Goal: Navigation & Orientation: Locate item on page

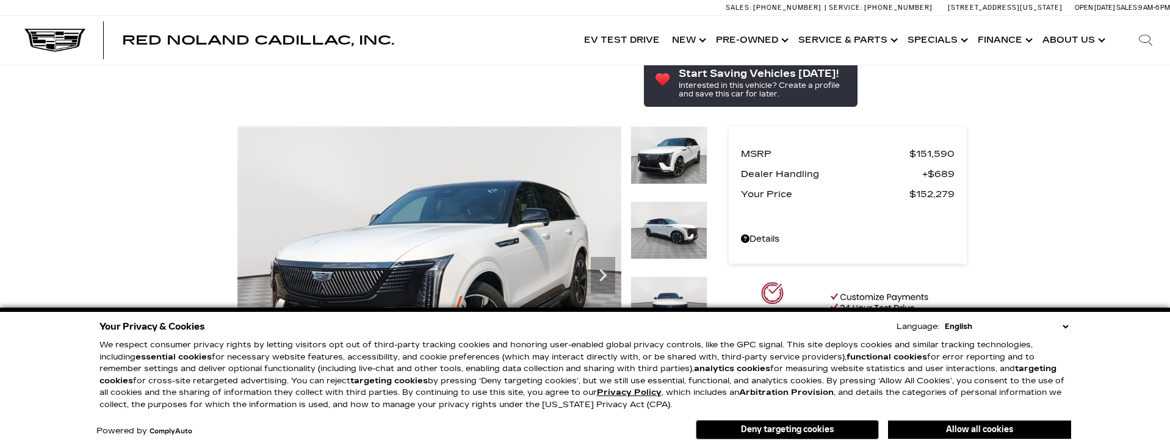
scroll to position [694, 0]
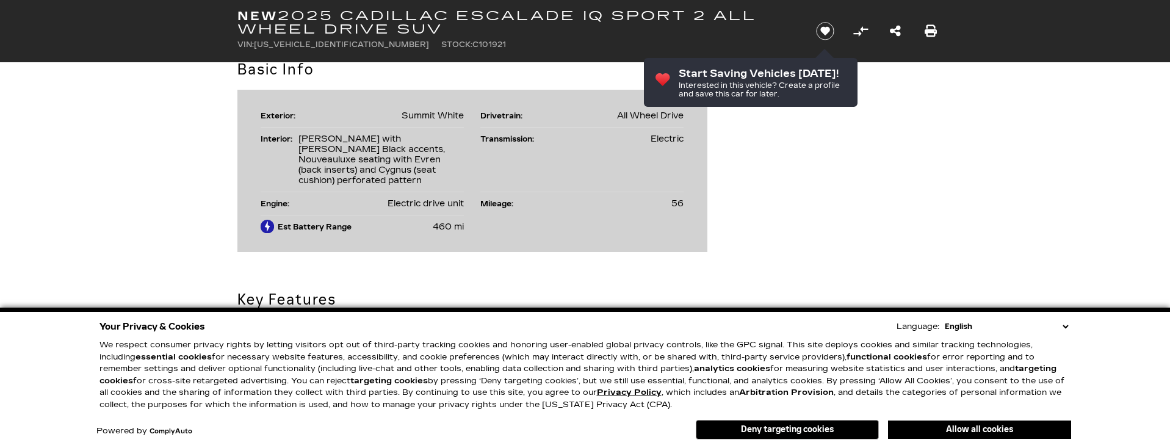
click at [1065, 327] on select "English Spanish / Español English / [GEOGRAPHIC_DATA] Korean / 한국어 Vietnamese /…" at bounding box center [1006, 326] width 129 height 12
click at [839, 428] on button "Deny targeting cookies" at bounding box center [787, 430] width 183 height 20
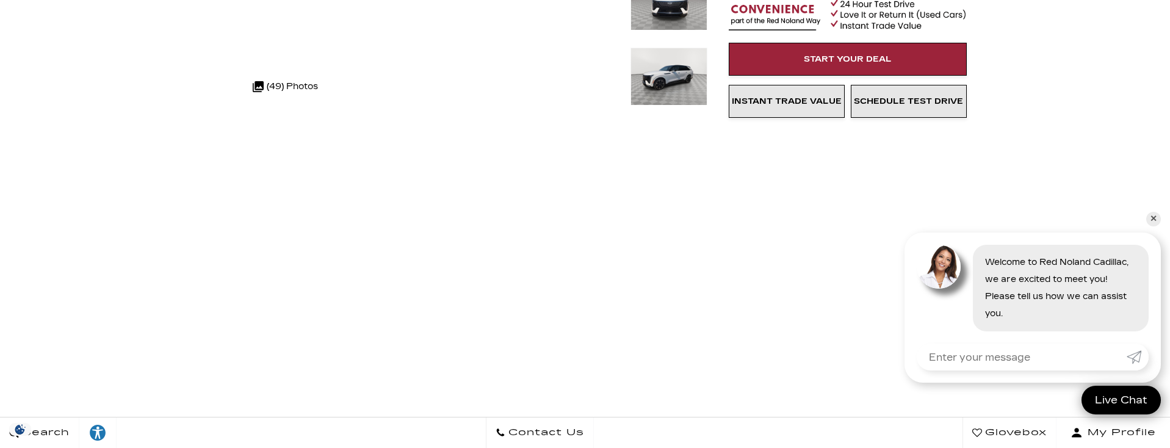
scroll to position [0, 0]
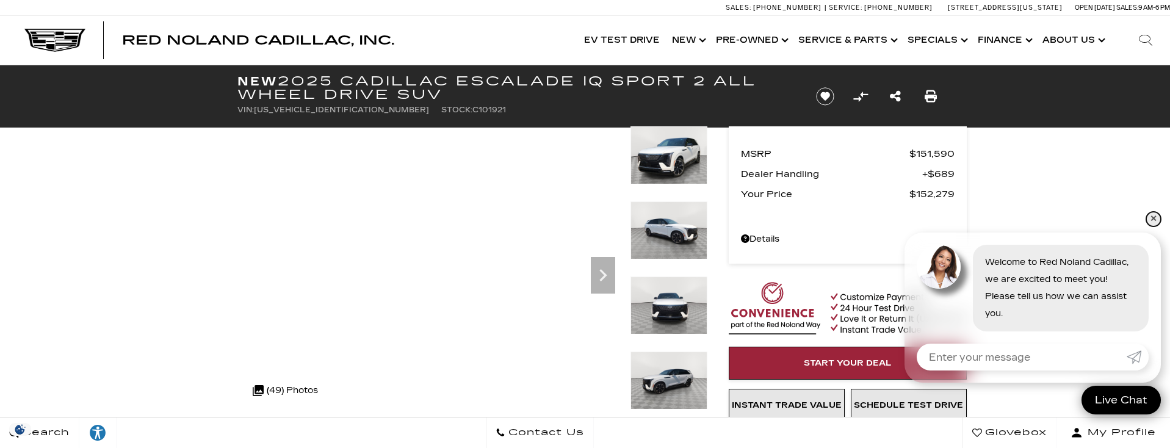
drag, startPoint x: 1150, startPoint y: 218, endPoint x: 1139, endPoint y: 217, distance: 10.4
click at [1150, 218] on link "✕" at bounding box center [1153, 219] width 15 height 15
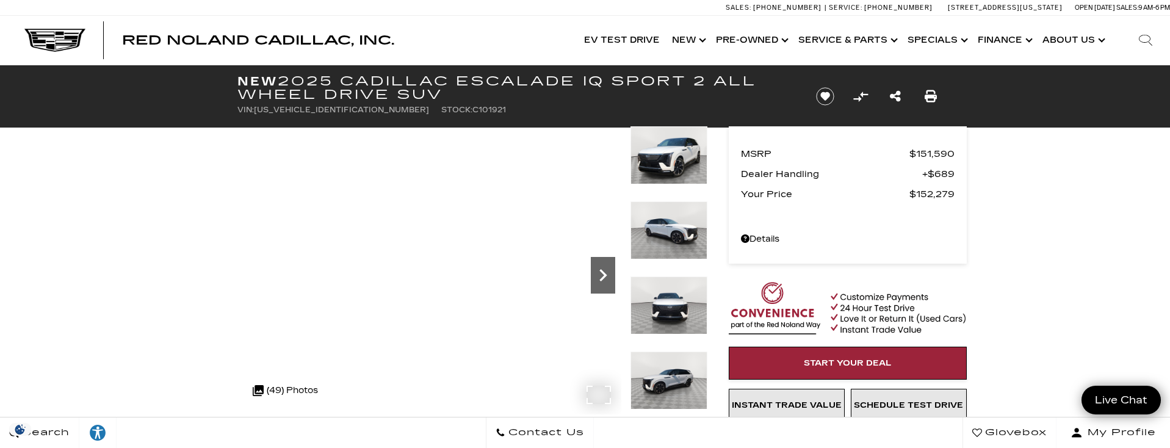
click at [604, 272] on icon "Next" at bounding box center [603, 275] width 24 height 24
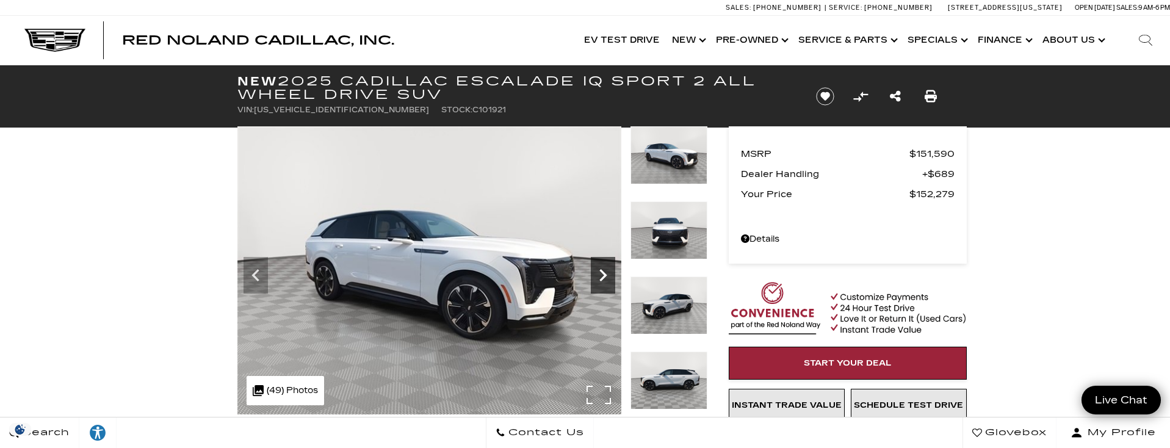
click at [604, 272] on icon "Next" at bounding box center [603, 275] width 24 height 24
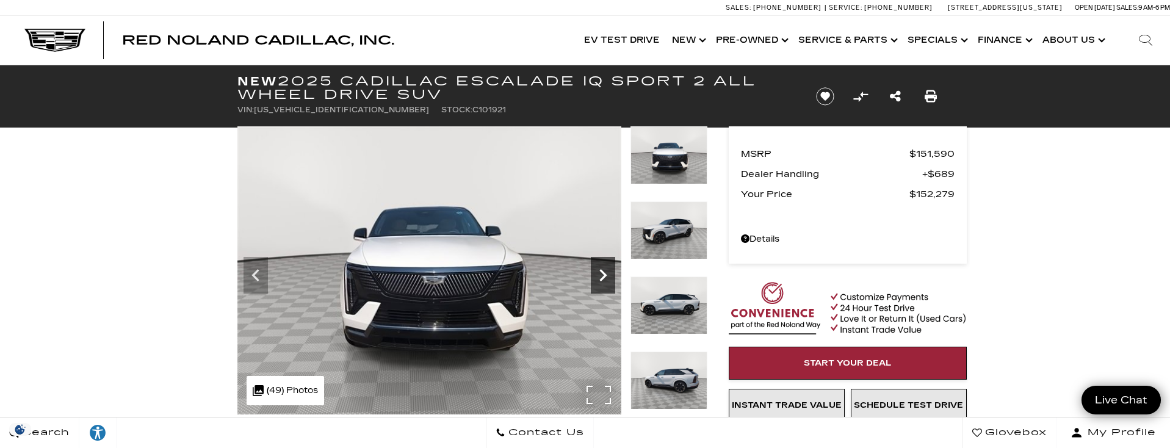
click at [603, 272] on icon "Next" at bounding box center [602, 275] width 7 height 12
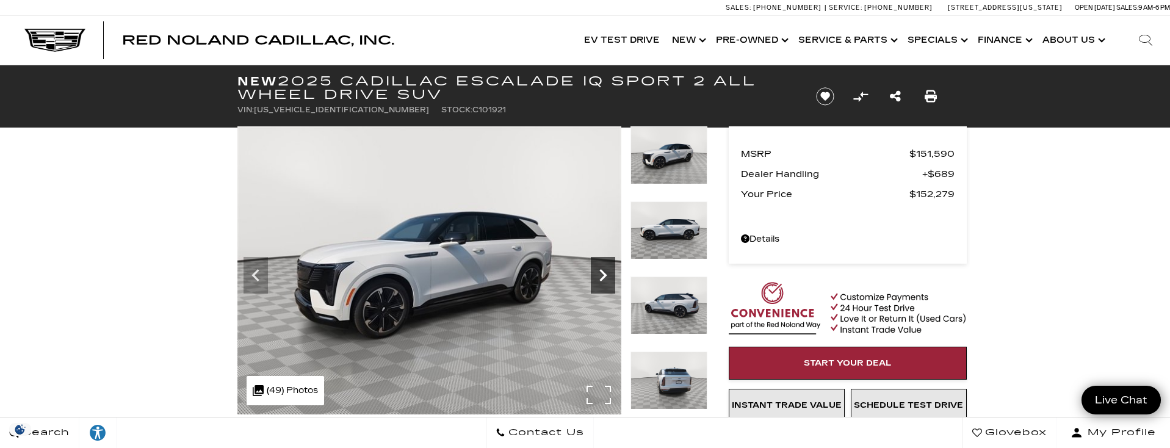
click at [602, 276] on icon "Next" at bounding box center [603, 275] width 24 height 24
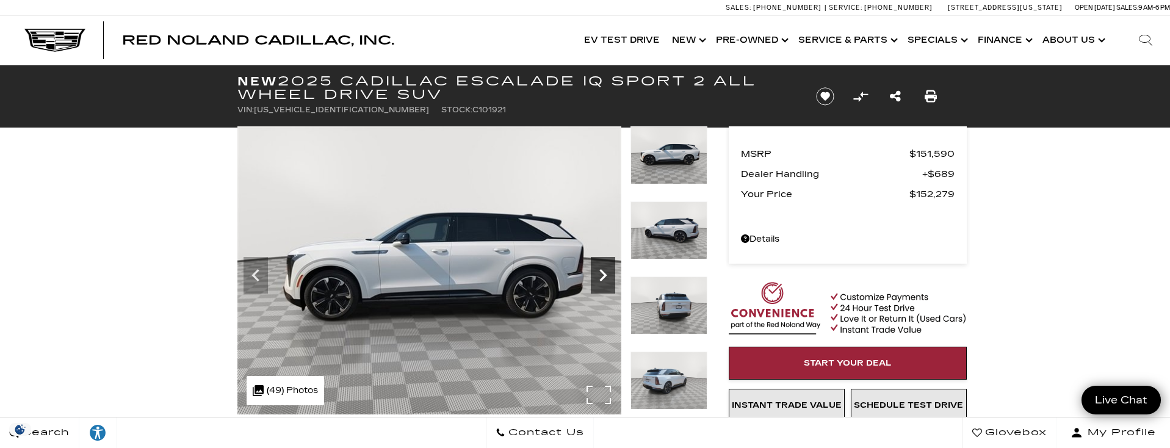
click at [602, 276] on icon "Next" at bounding box center [603, 275] width 24 height 24
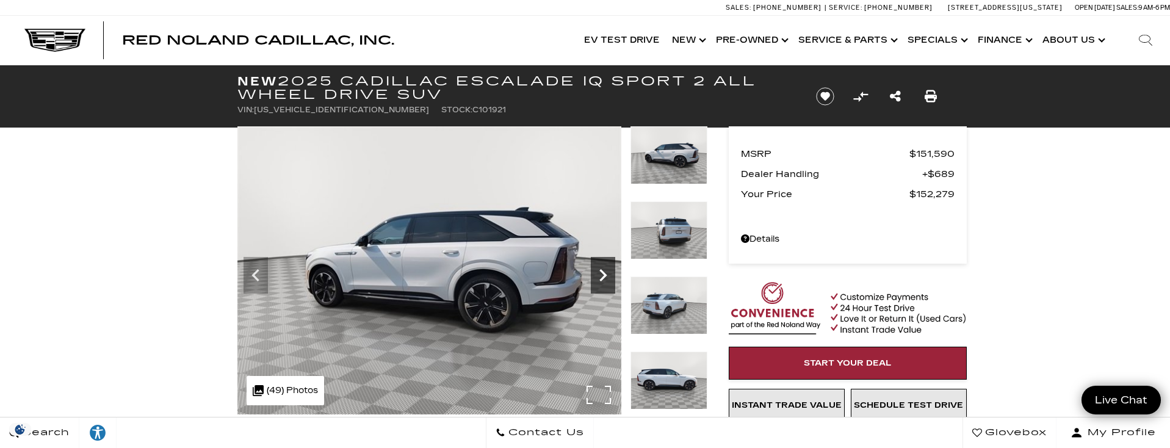
click at [602, 276] on icon "Next" at bounding box center [603, 275] width 24 height 24
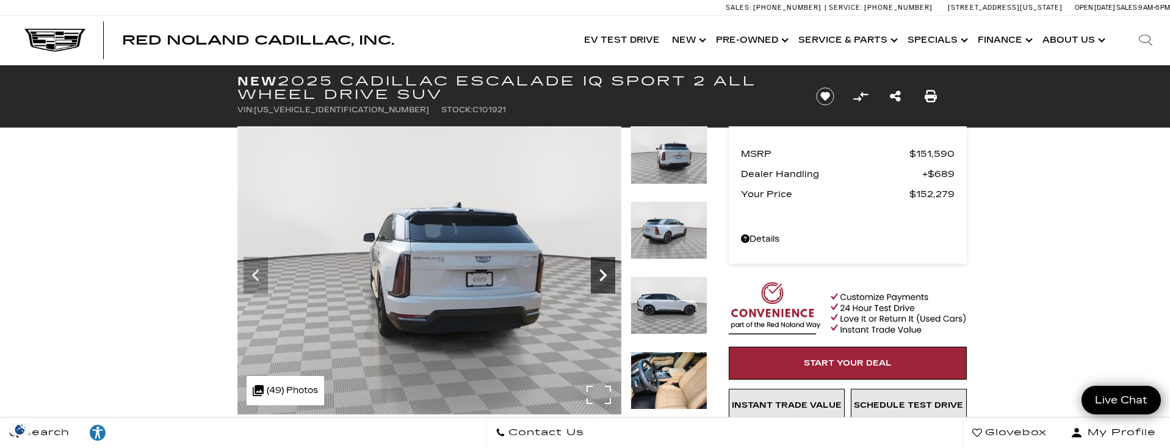
click at [602, 276] on icon "Next" at bounding box center [603, 275] width 24 height 24
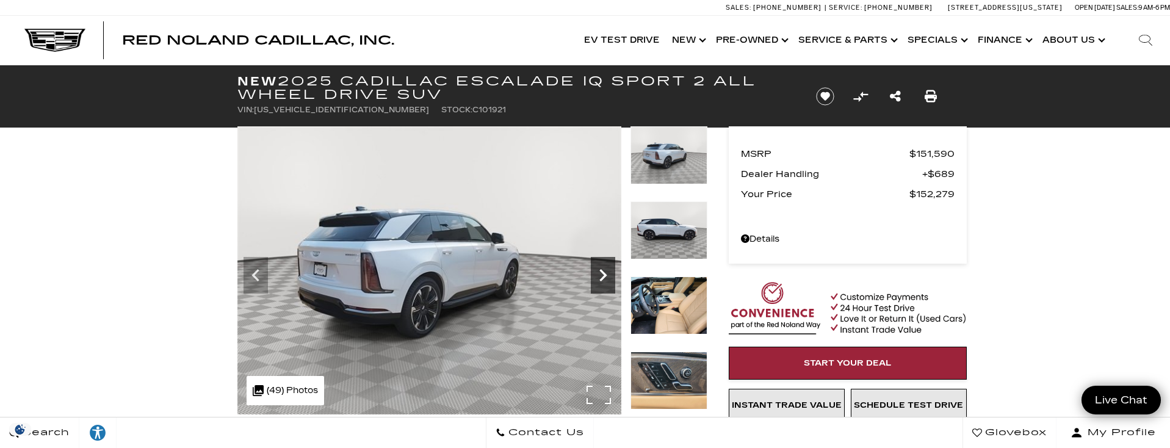
click at [602, 276] on icon "Next" at bounding box center [603, 275] width 24 height 24
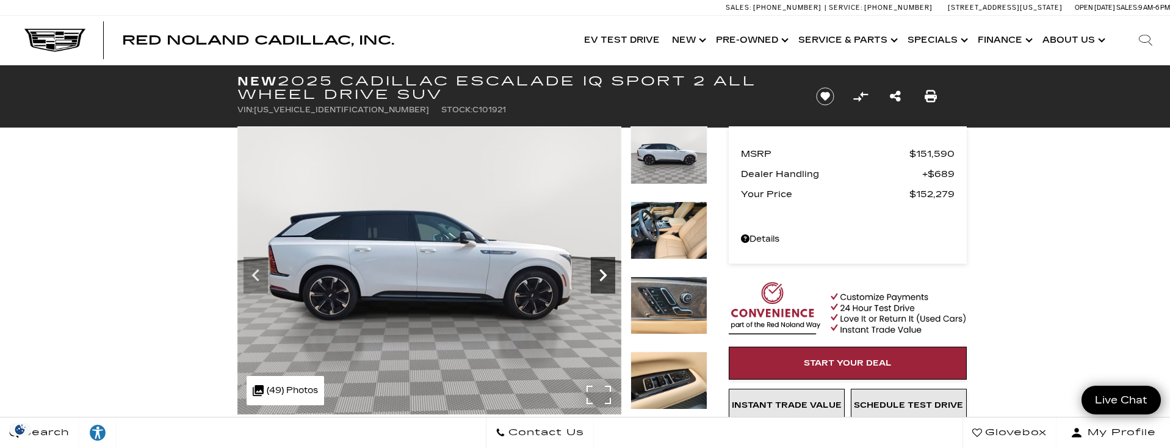
click at [602, 276] on icon "Next" at bounding box center [603, 275] width 24 height 24
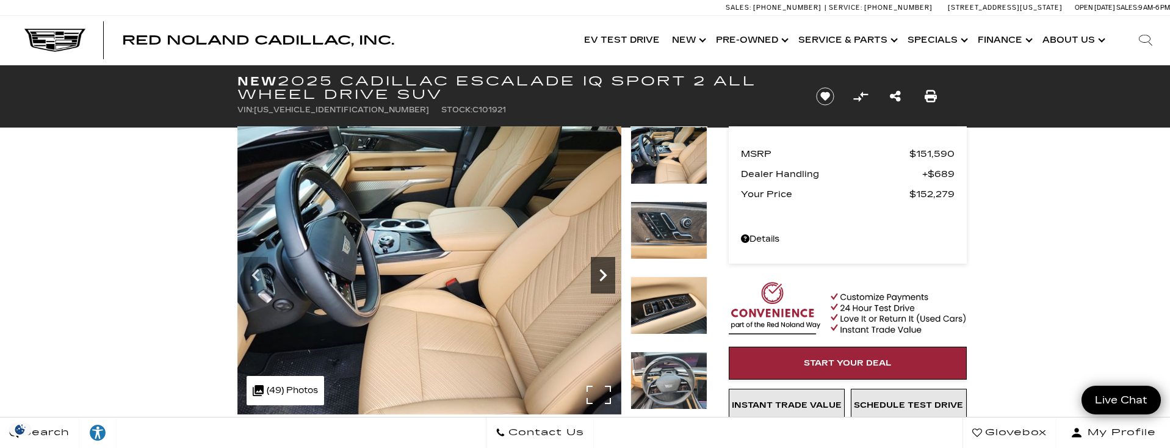
click at [602, 276] on icon "Next" at bounding box center [603, 275] width 24 height 24
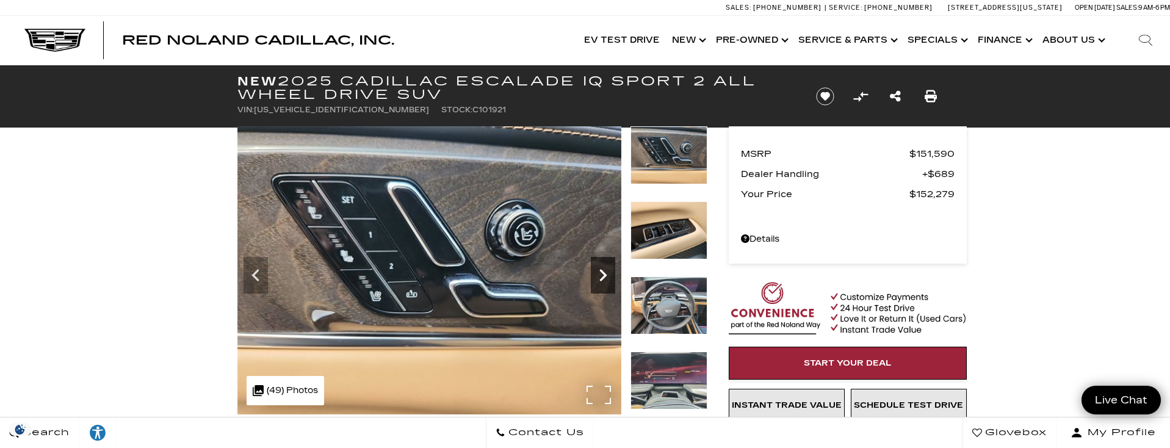
click at [602, 276] on icon "Next" at bounding box center [603, 275] width 24 height 24
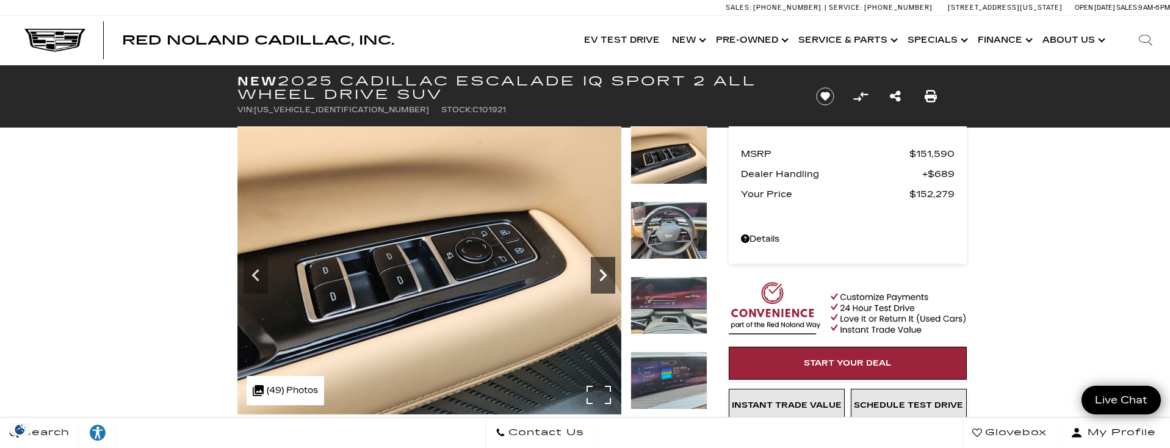
click at [602, 276] on icon "Next" at bounding box center [603, 275] width 24 height 24
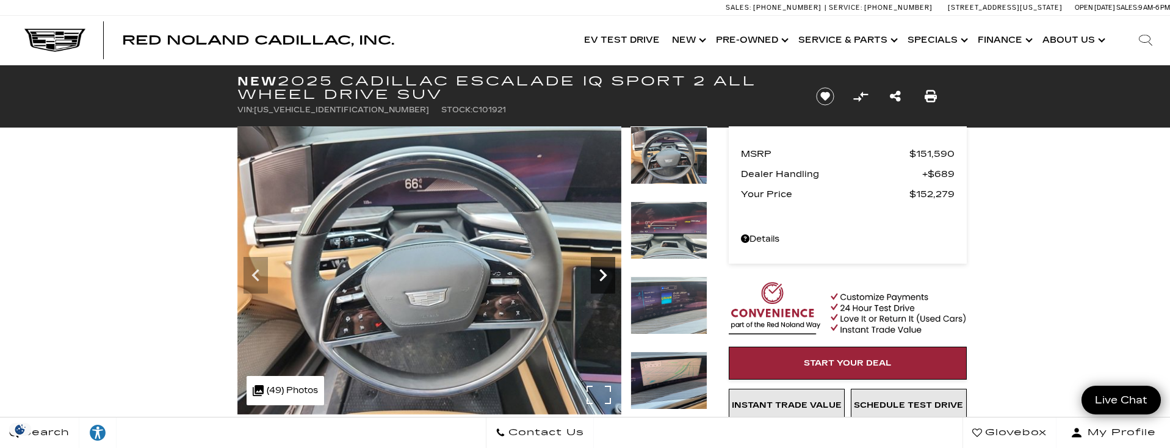
click at [602, 276] on icon "Next" at bounding box center [603, 275] width 24 height 24
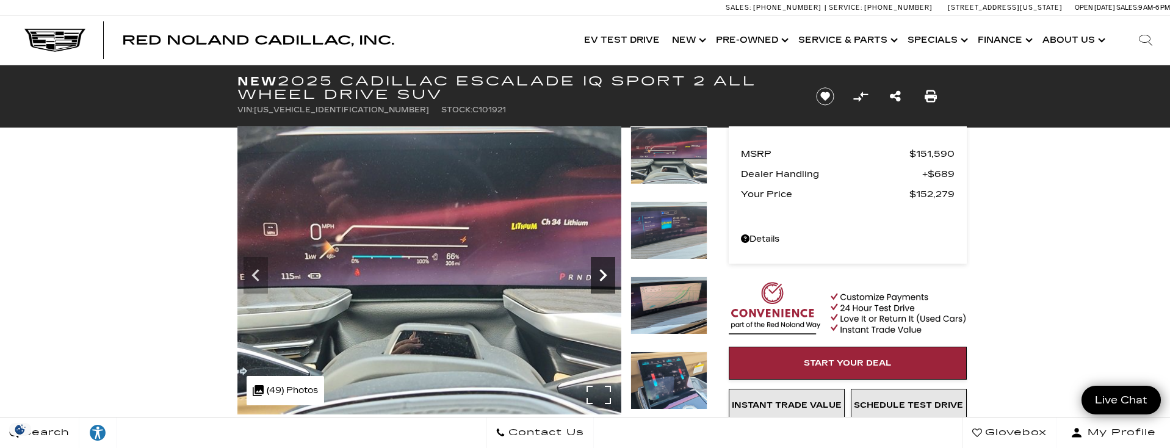
click at [602, 276] on icon "Next" at bounding box center [603, 275] width 24 height 24
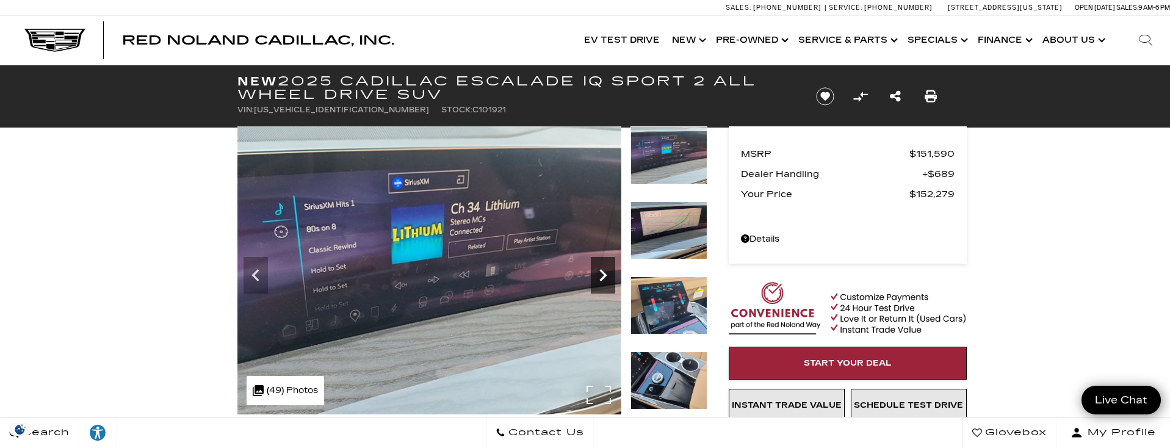
click at [602, 276] on icon "Next" at bounding box center [603, 275] width 24 height 24
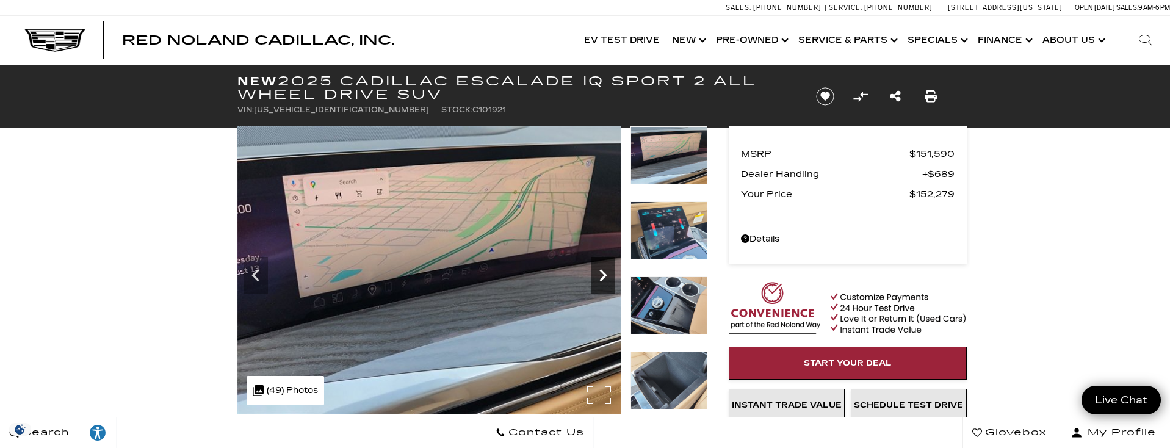
click at [602, 276] on icon "Next" at bounding box center [603, 275] width 24 height 24
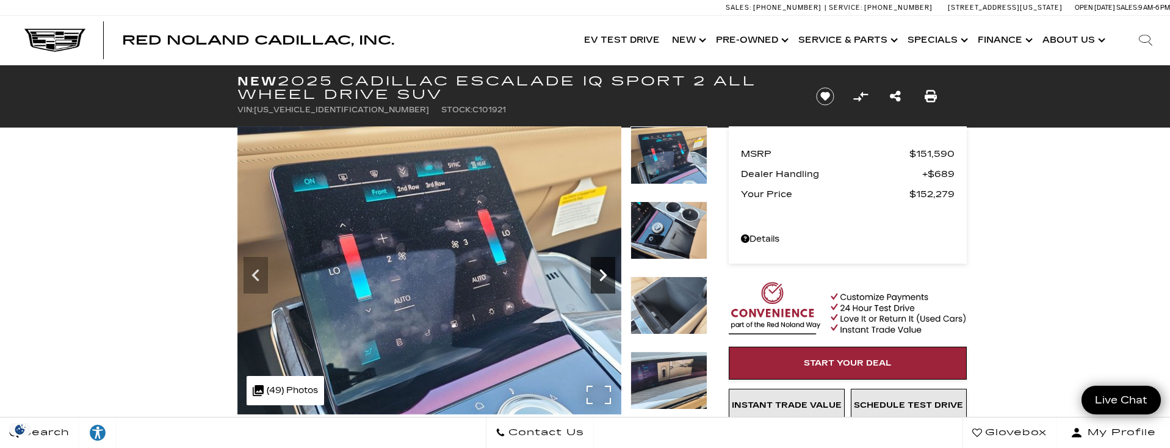
click at [602, 276] on icon "Next" at bounding box center [603, 275] width 24 height 24
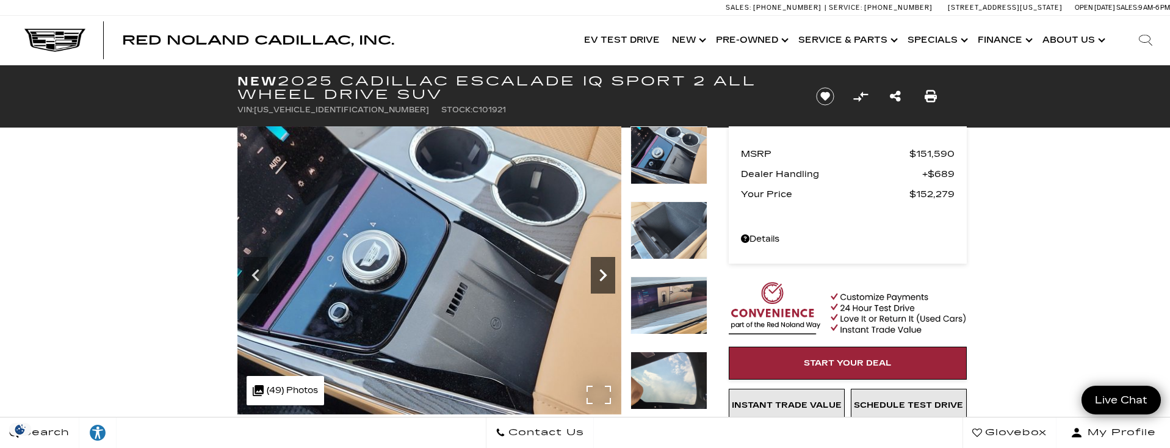
click at [602, 276] on icon "Next" at bounding box center [603, 275] width 24 height 24
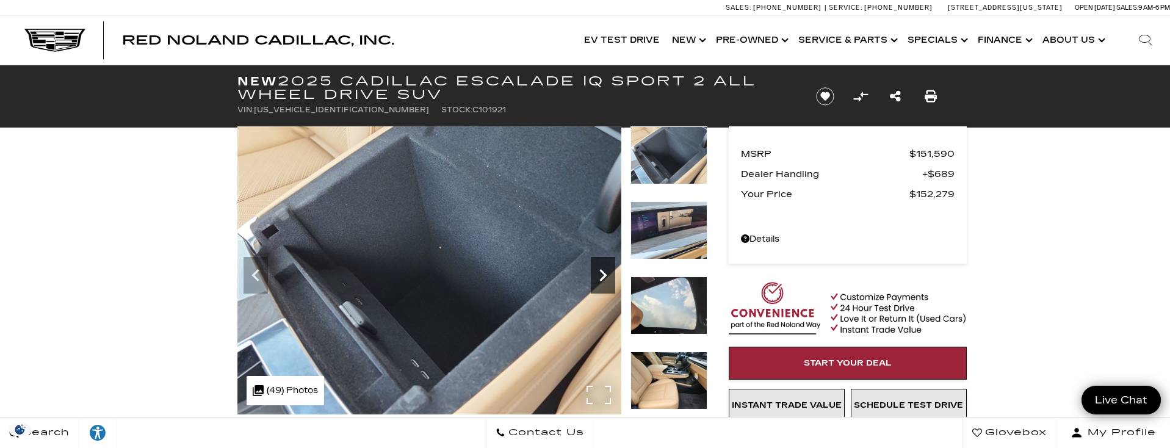
click at [602, 276] on icon "Next" at bounding box center [603, 275] width 24 height 24
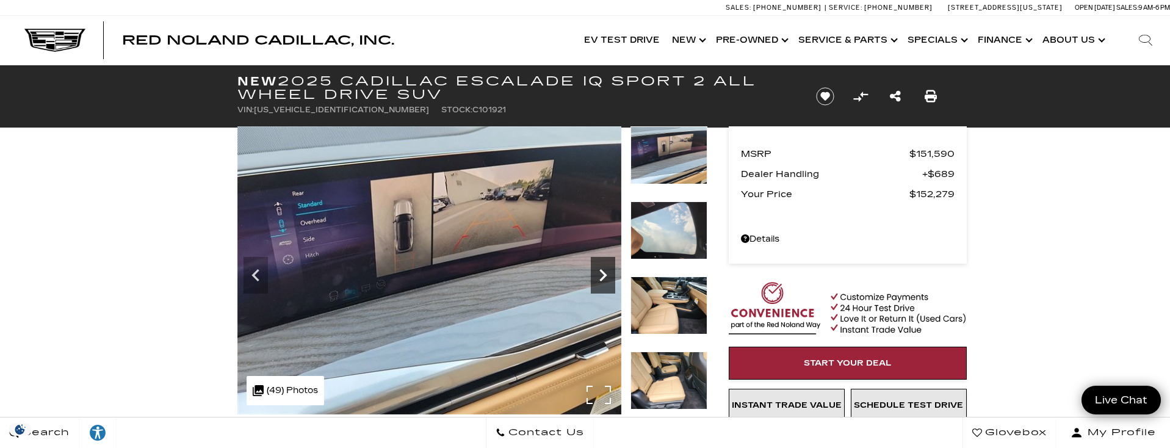
click at [602, 276] on icon "Next" at bounding box center [603, 275] width 24 height 24
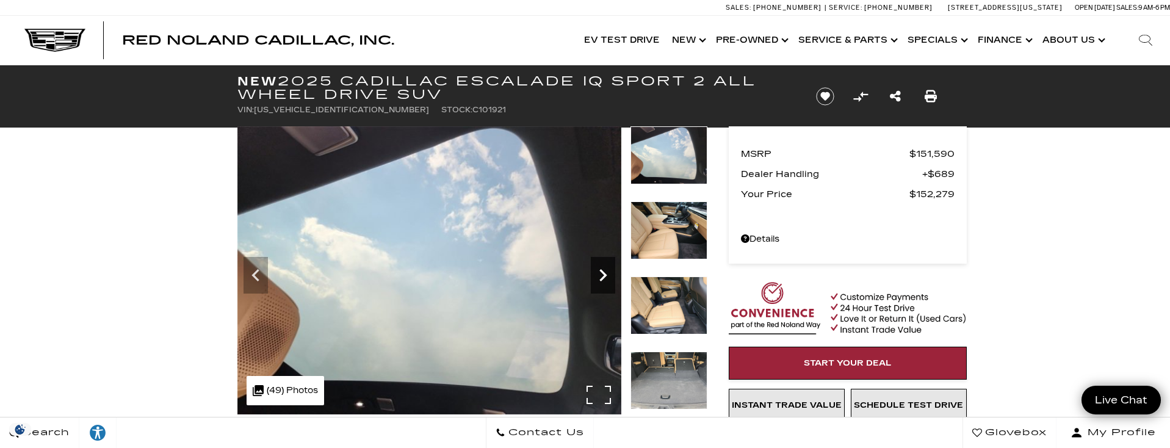
click at [602, 276] on icon "Next" at bounding box center [603, 275] width 24 height 24
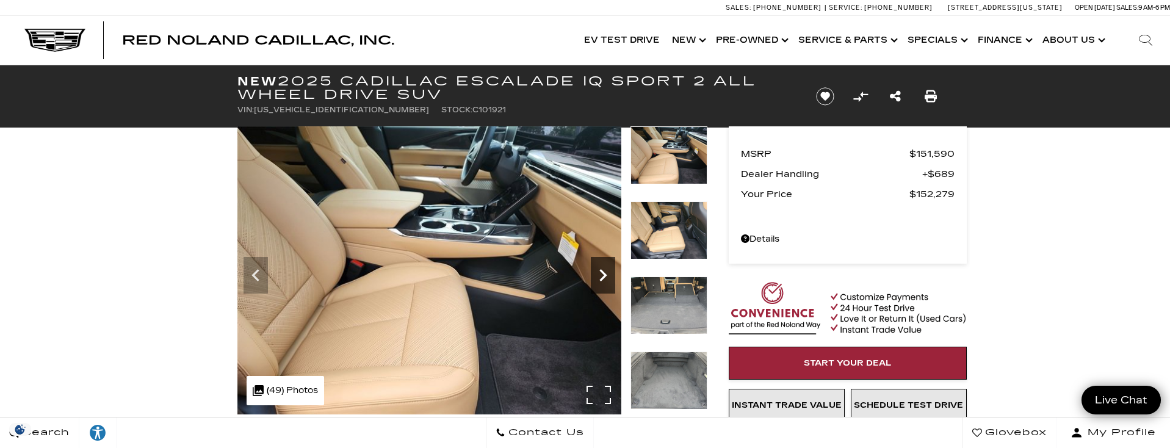
click at [602, 276] on icon "Next" at bounding box center [603, 275] width 24 height 24
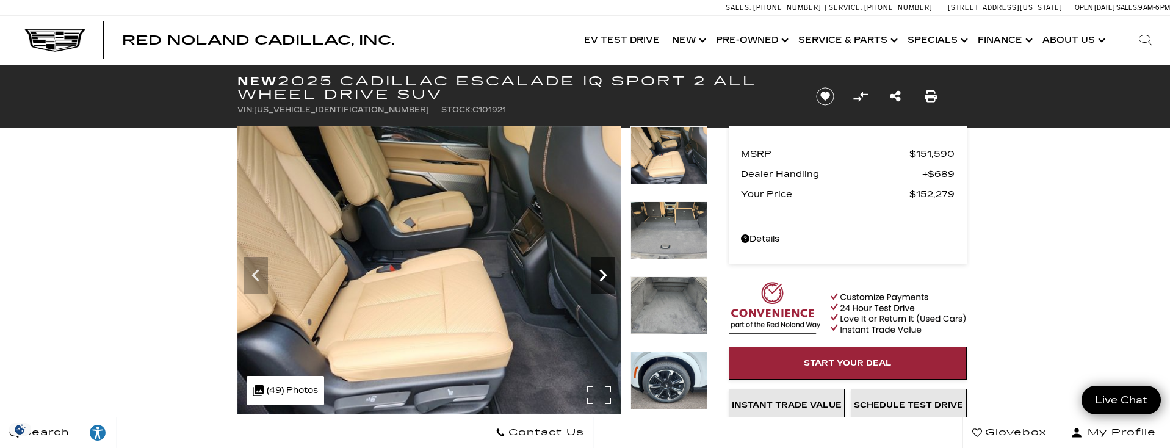
click at [602, 276] on icon "Next" at bounding box center [603, 275] width 24 height 24
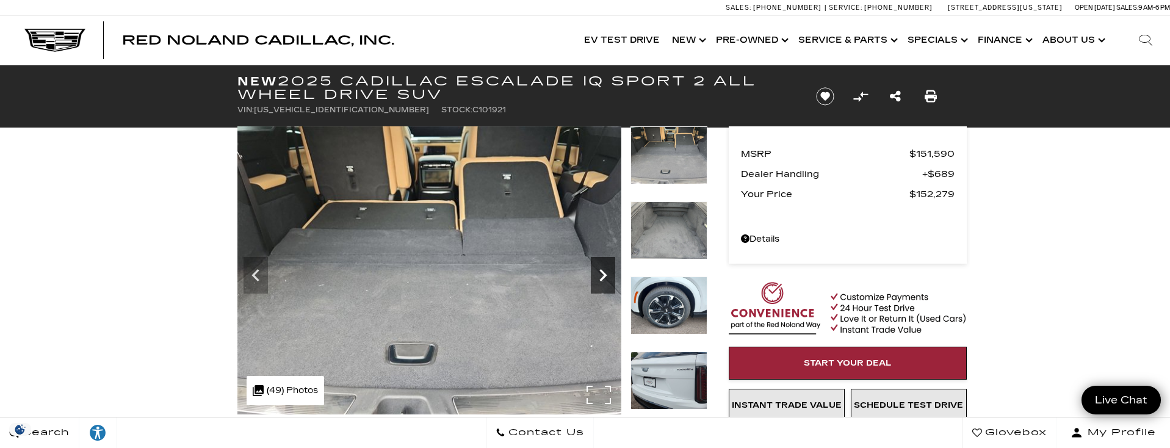
click at [602, 276] on icon "Next" at bounding box center [603, 275] width 24 height 24
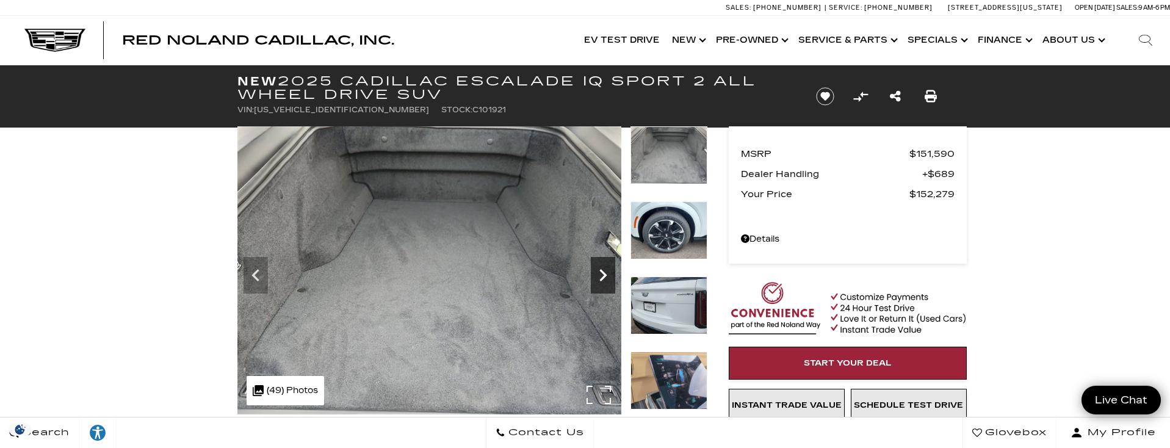
click at [602, 276] on icon "Next" at bounding box center [603, 275] width 24 height 24
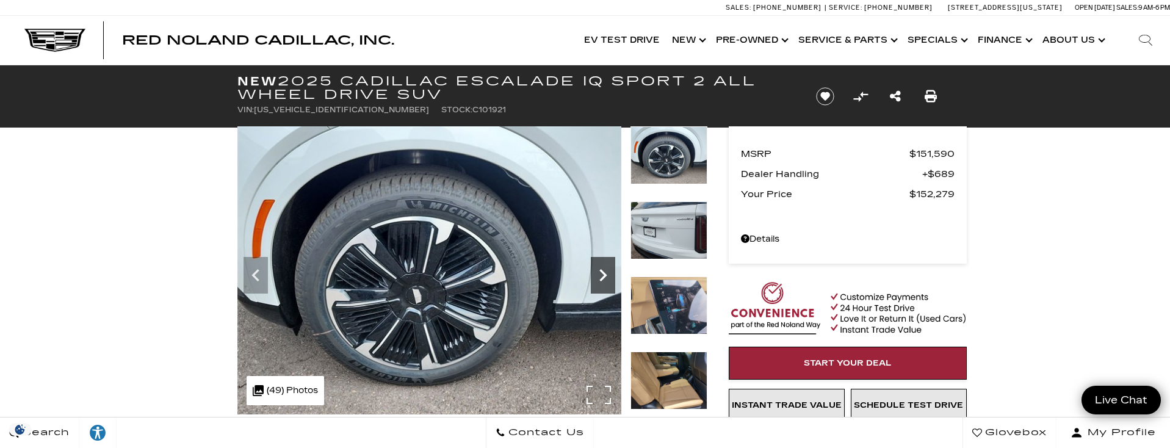
click at [602, 276] on icon "Next" at bounding box center [603, 275] width 24 height 24
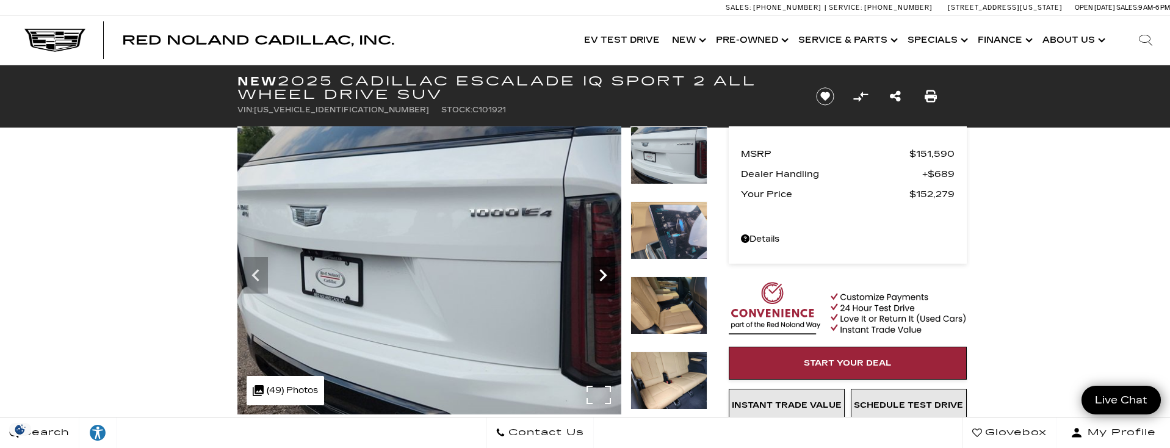
click at [602, 273] on icon "Next" at bounding box center [603, 275] width 24 height 24
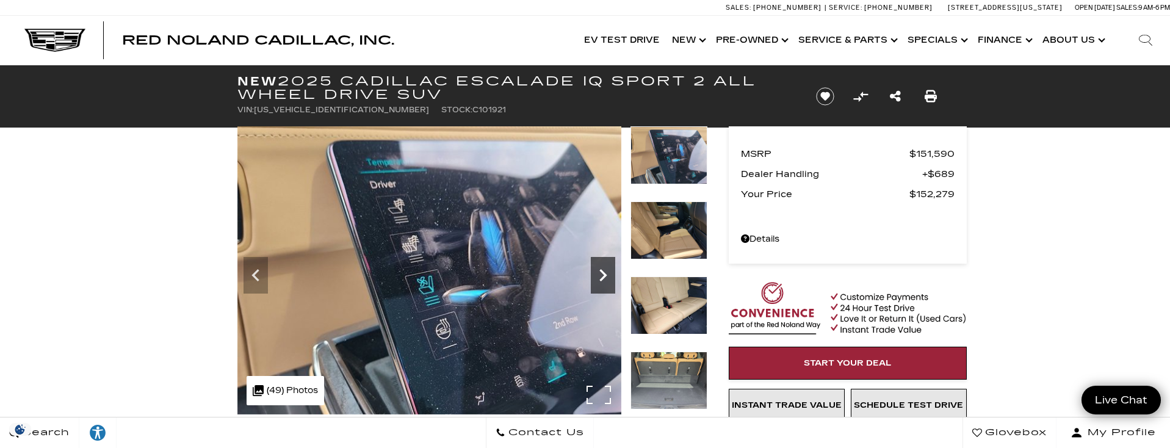
click at [602, 273] on icon "Next" at bounding box center [603, 275] width 24 height 24
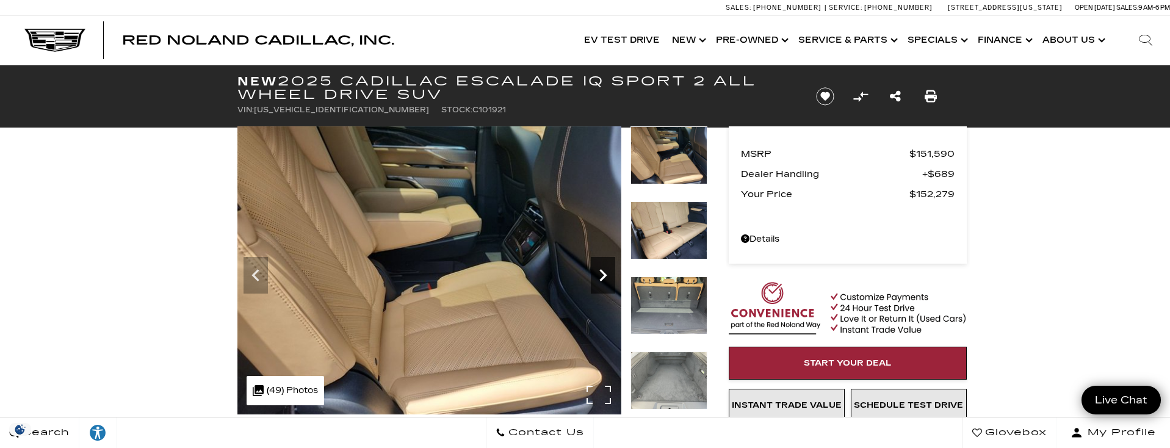
click at [602, 273] on icon "Next" at bounding box center [603, 275] width 24 height 24
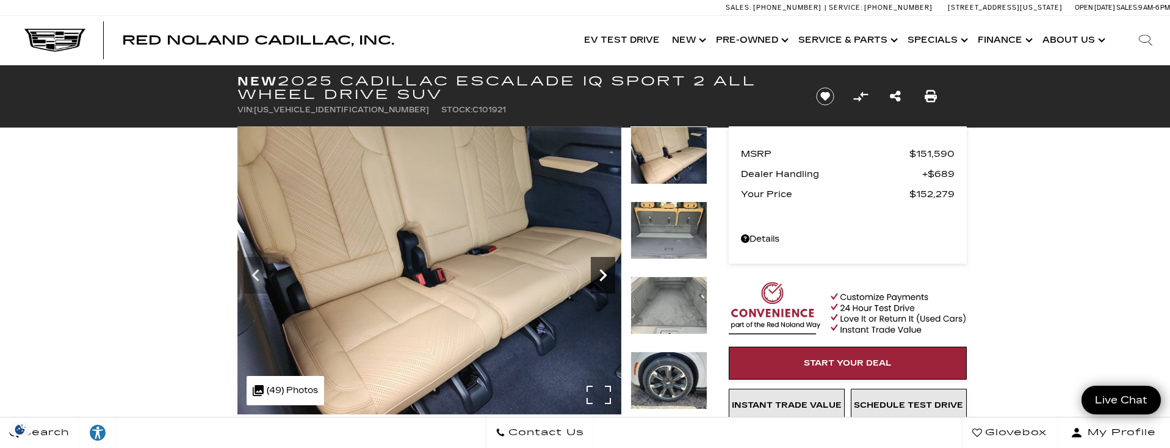
click at [602, 273] on icon "Next" at bounding box center [603, 275] width 24 height 24
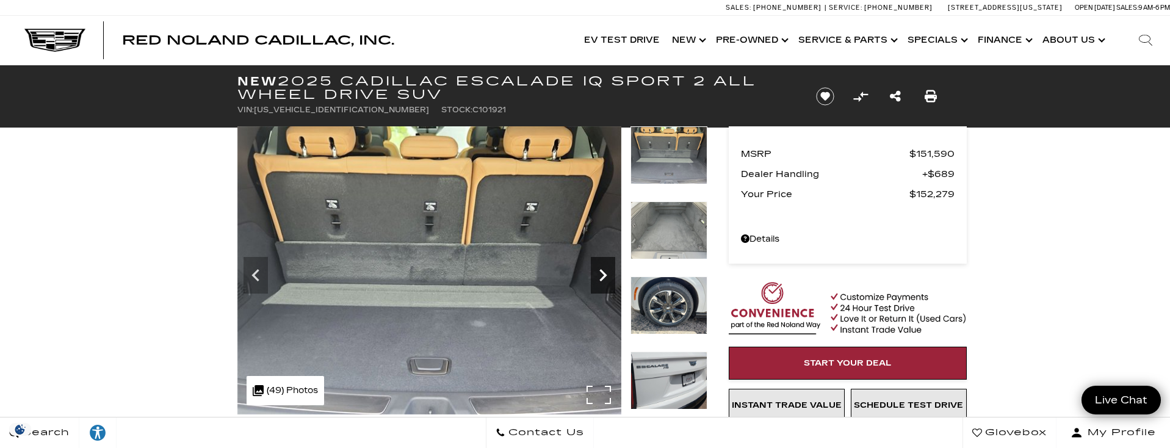
click at [602, 273] on icon "Next" at bounding box center [603, 275] width 24 height 24
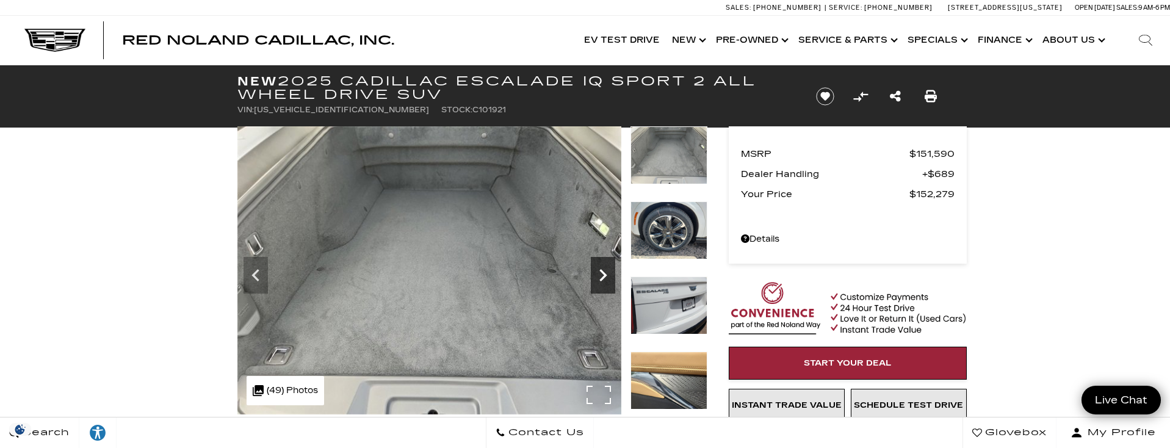
click at [602, 273] on icon "Next" at bounding box center [603, 275] width 24 height 24
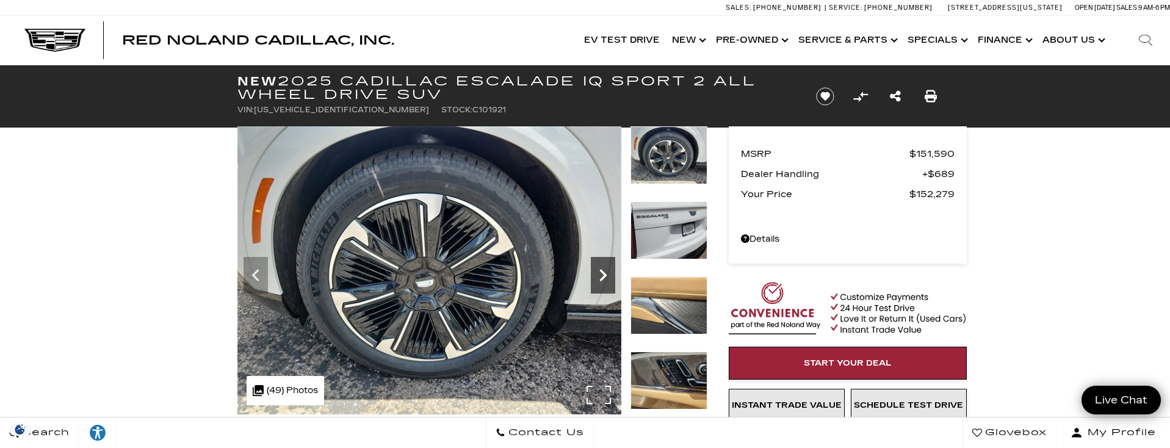
click at [602, 273] on icon "Next" at bounding box center [603, 275] width 24 height 24
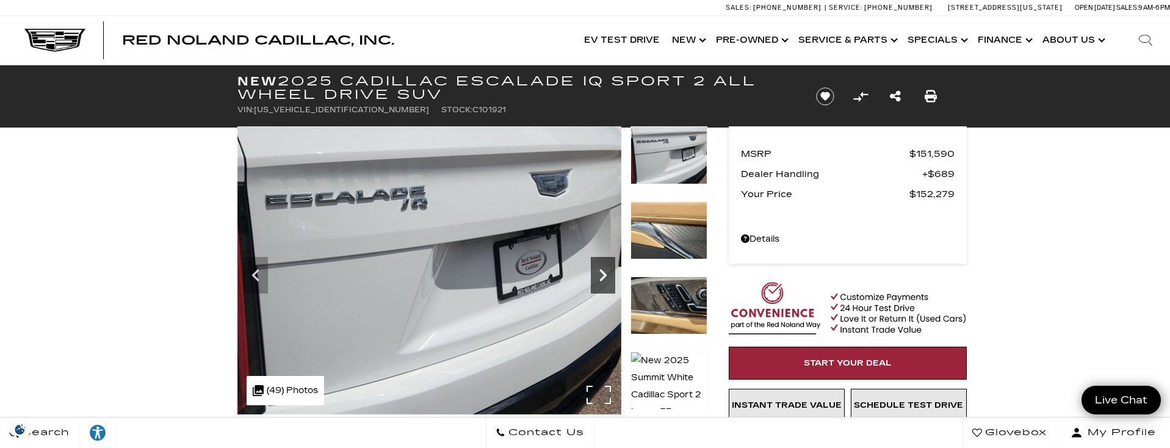
click at [603, 267] on icon "Next" at bounding box center [603, 275] width 24 height 24
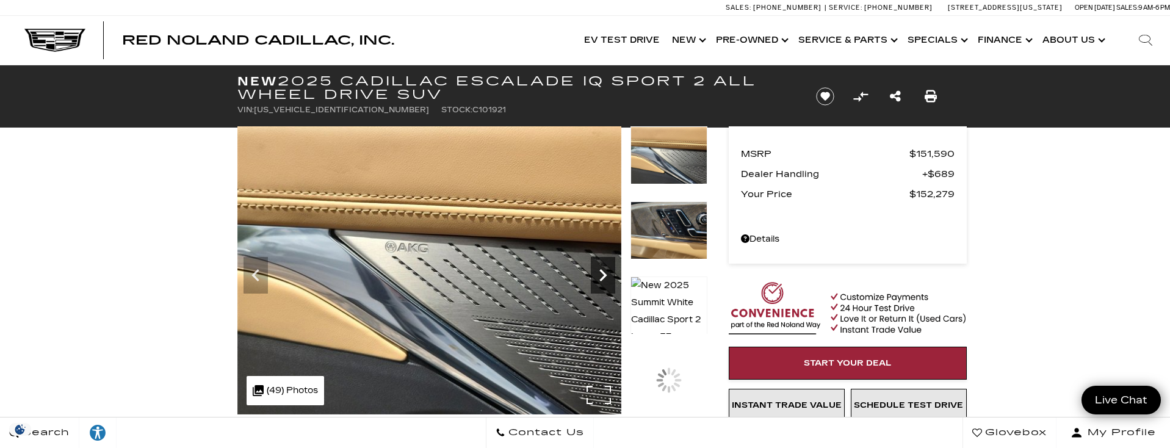
click at [603, 265] on icon "Next" at bounding box center [603, 275] width 24 height 24
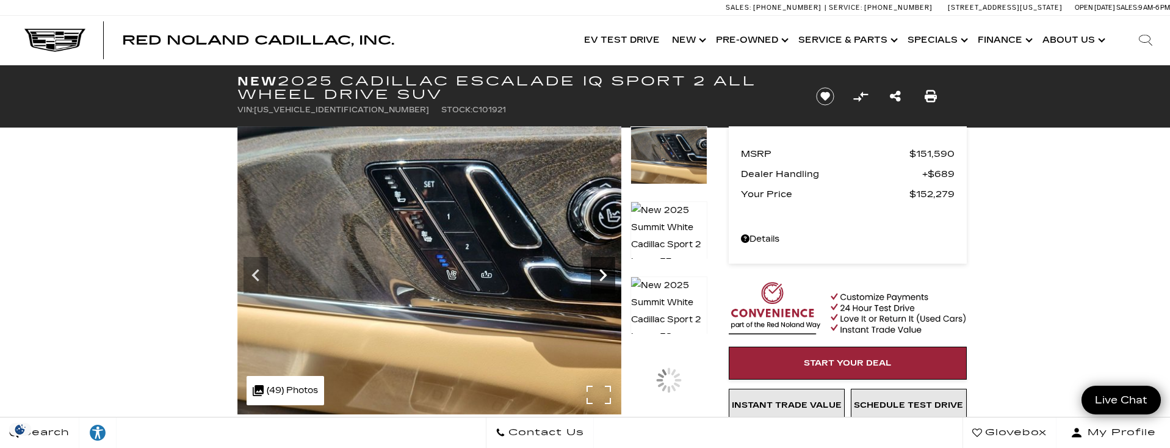
click at [603, 265] on icon "Next" at bounding box center [603, 275] width 24 height 24
